Goal: Information Seeking & Learning: Learn about a topic

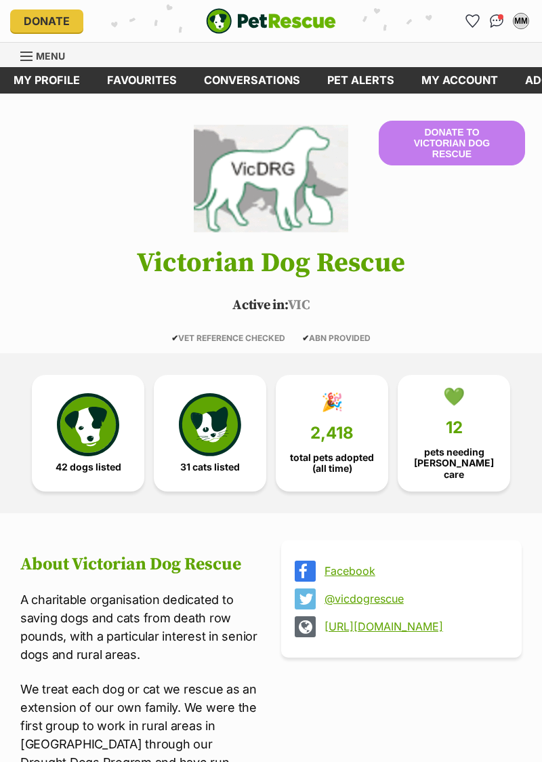
click at [84, 427] on img at bounding box center [88, 424] width 62 height 62
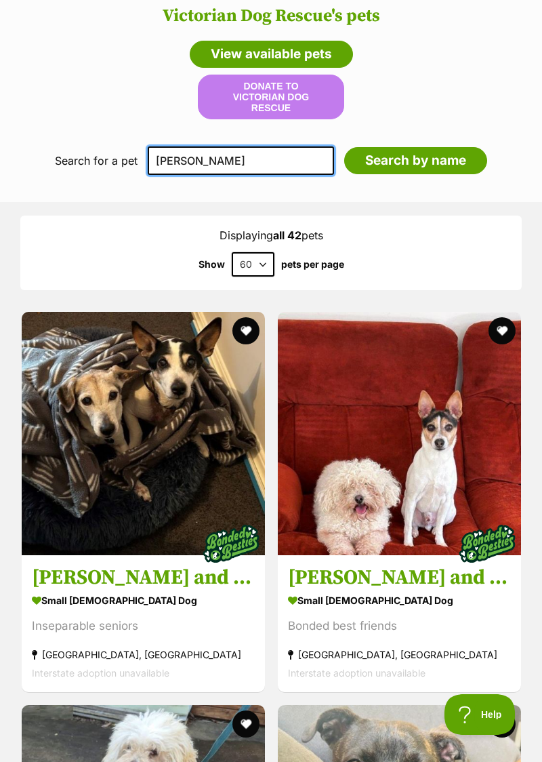
type input "Jack usselman"
click at [444, 150] on input "Search by name" at bounding box center [415, 160] width 143 height 27
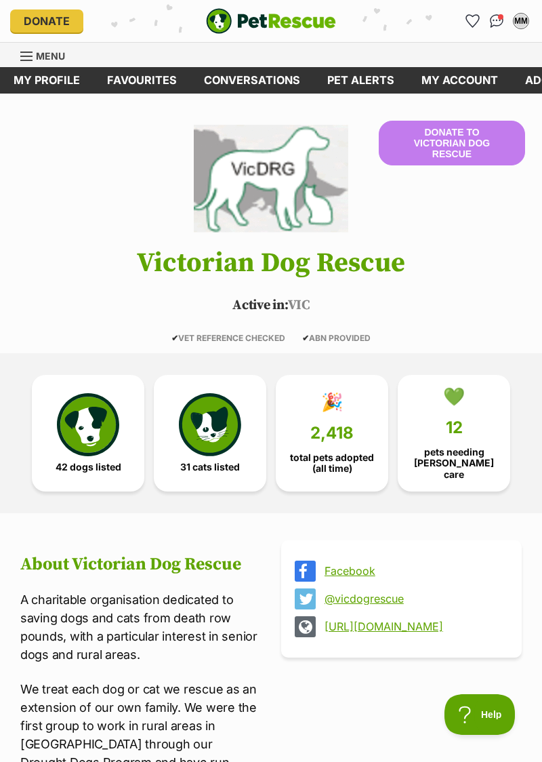
click at [84, 423] on img at bounding box center [88, 424] width 62 height 62
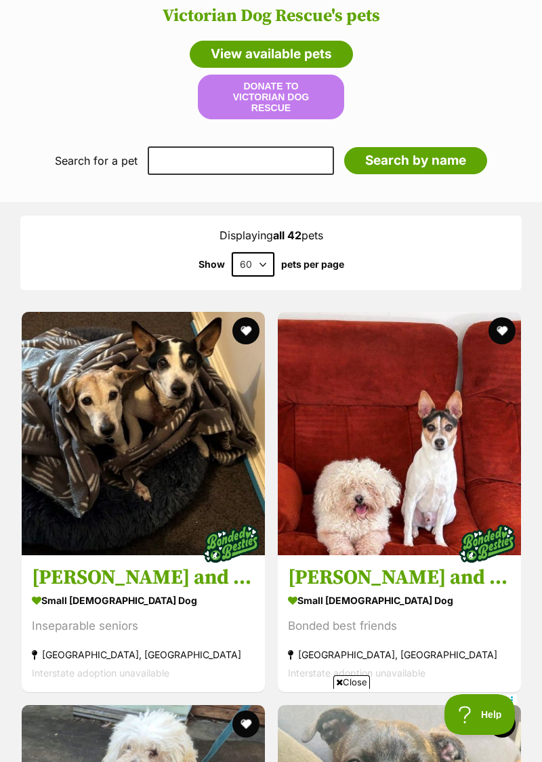
scroll to position [1827, 0]
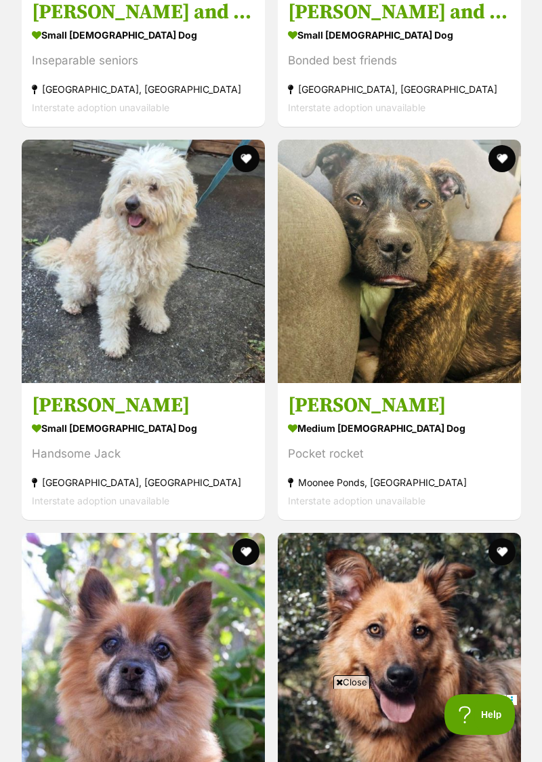
click at [189, 278] on img at bounding box center [143, 261] width 243 height 243
